Goal: Obtain resource: Obtain resource

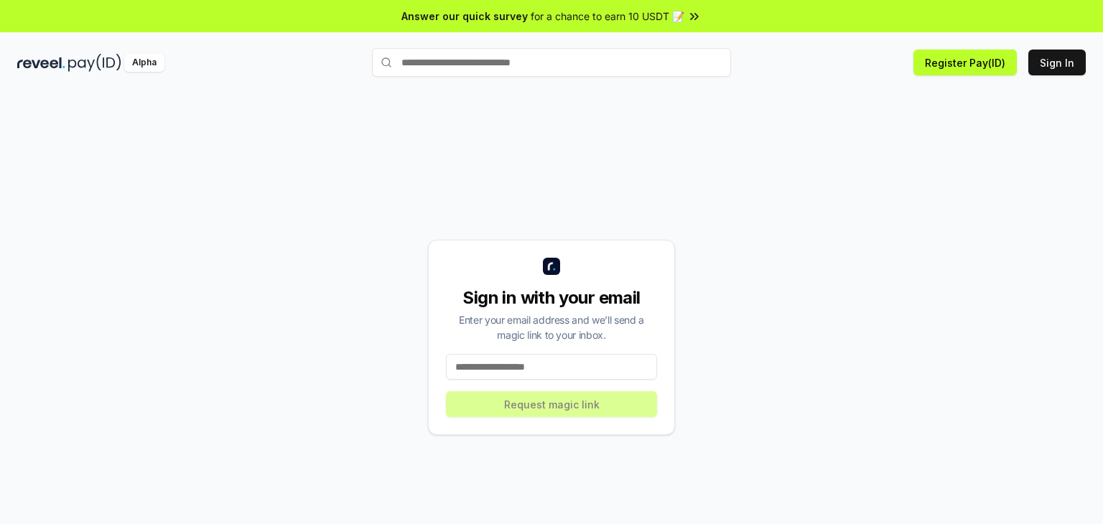
click at [583, 377] on input at bounding box center [551, 367] width 211 height 26
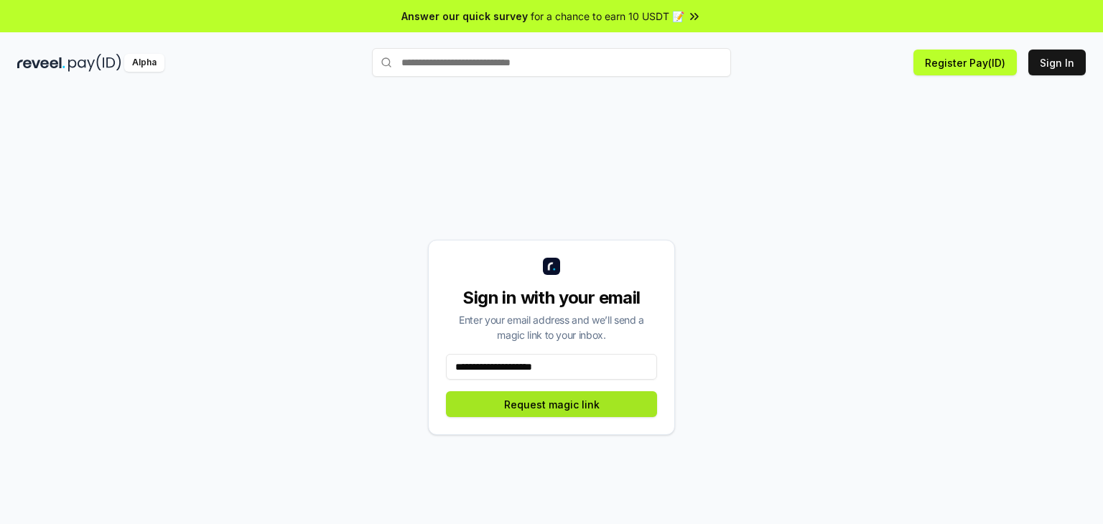
type input "**********"
click at [538, 410] on button "Request magic link" at bounding box center [551, 404] width 211 height 26
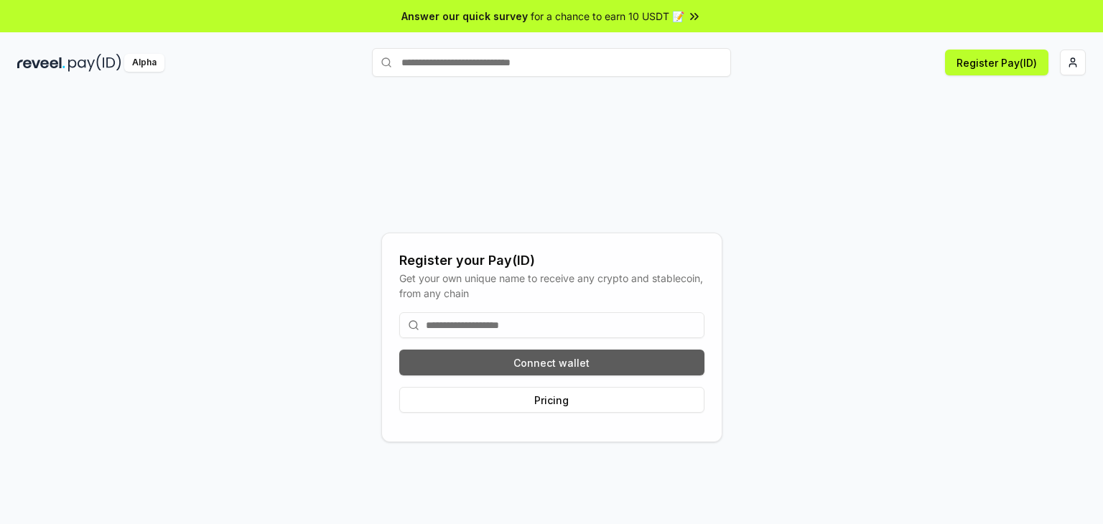
click at [580, 368] on button "Connect wallet" at bounding box center [551, 363] width 305 height 26
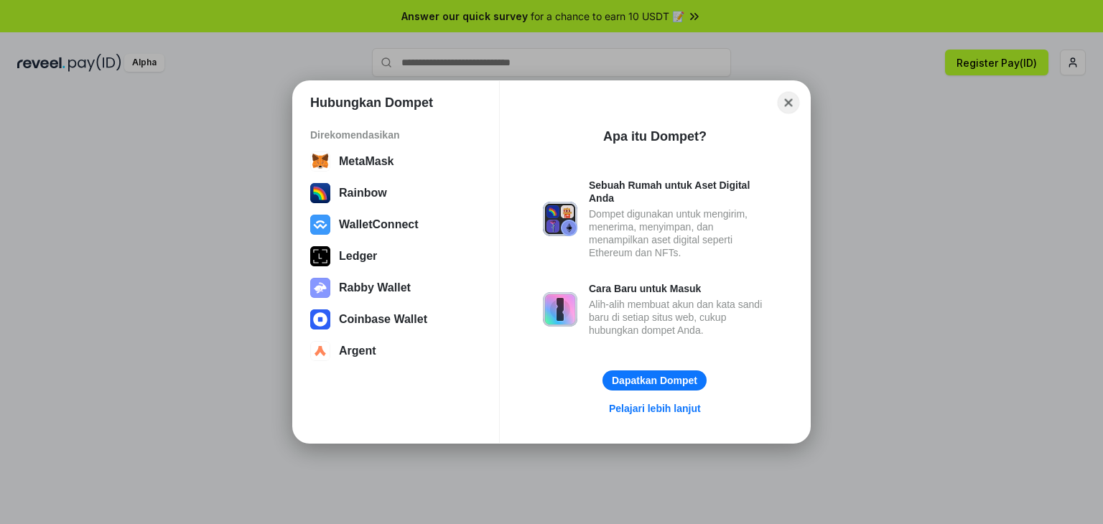
click at [787, 97] on button "Close" at bounding box center [788, 103] width 22 height 22
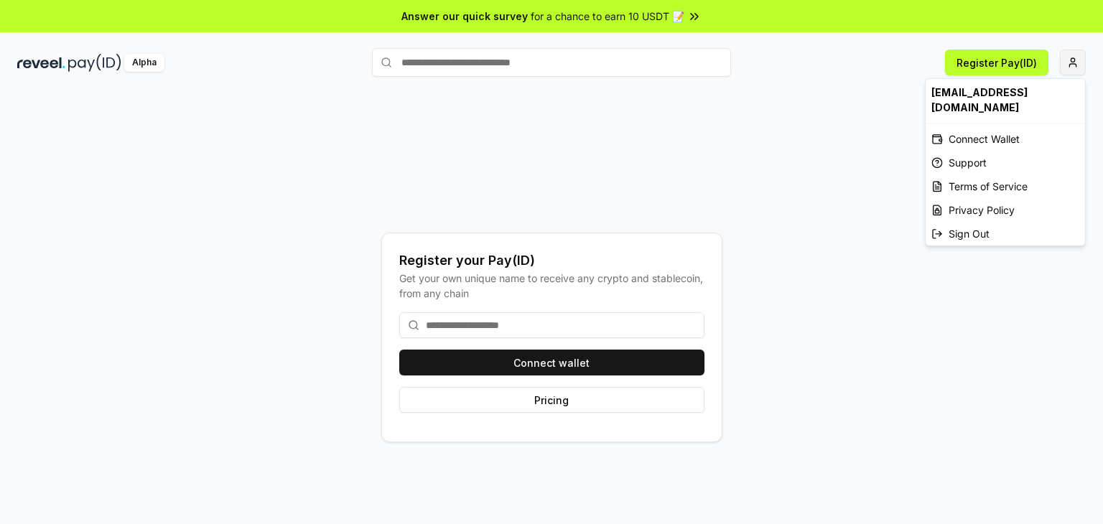
click at [1072, 55] on html "Answer our quick survey for a chance to earn 10 USDT 📝 Alpha Register Pay(ID) R…" at bounding box center [551, 262] width 1103 height 524
